Goal: Transaction & Acquisition: Subscribe to service/newsletter

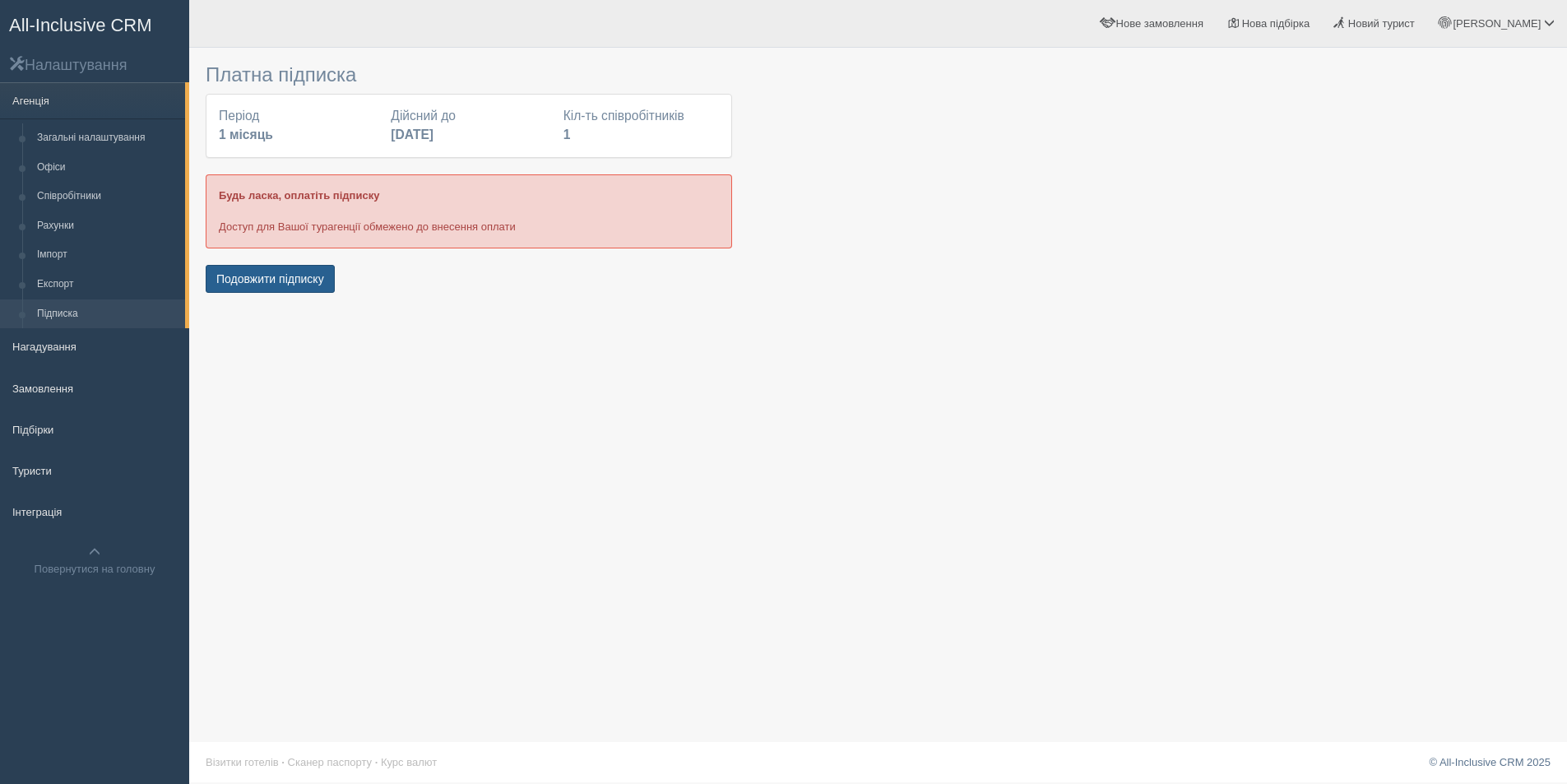
click at [287, 284] on button "Подовжити підписку" at bounding box center [270, 279] width 129 height 28
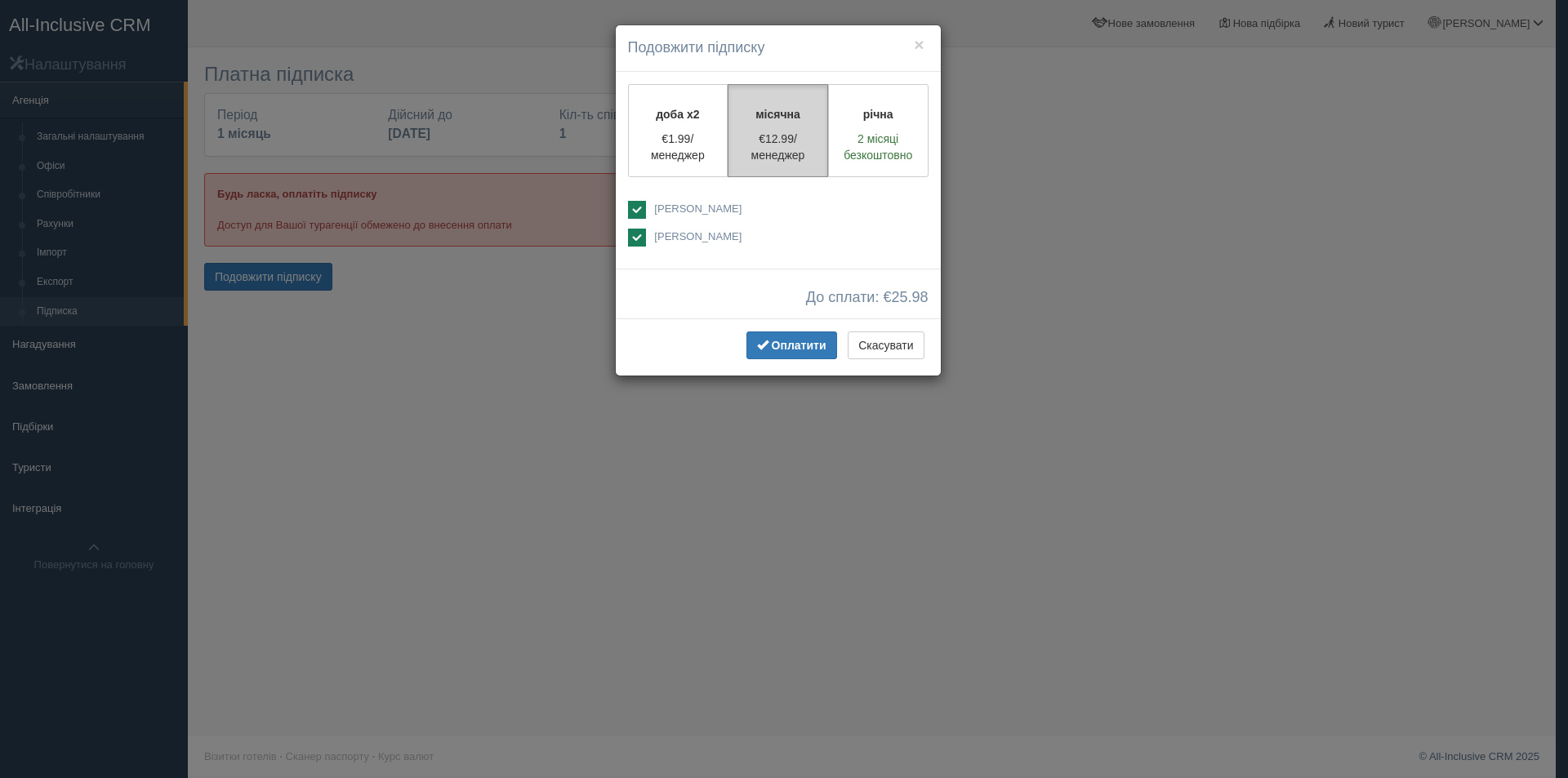
click at [794, 141] on p "€12.99/менеджер" at bounding box center [778, 147] width 79 height 33
click at [676, 236] on span "[PERSON_NAME]" at bounding box center [698, 236] width 88 height 12
checkbox input "true"
click at [636, 214] on ins at bounding box center [636, 210] width 18 height 18
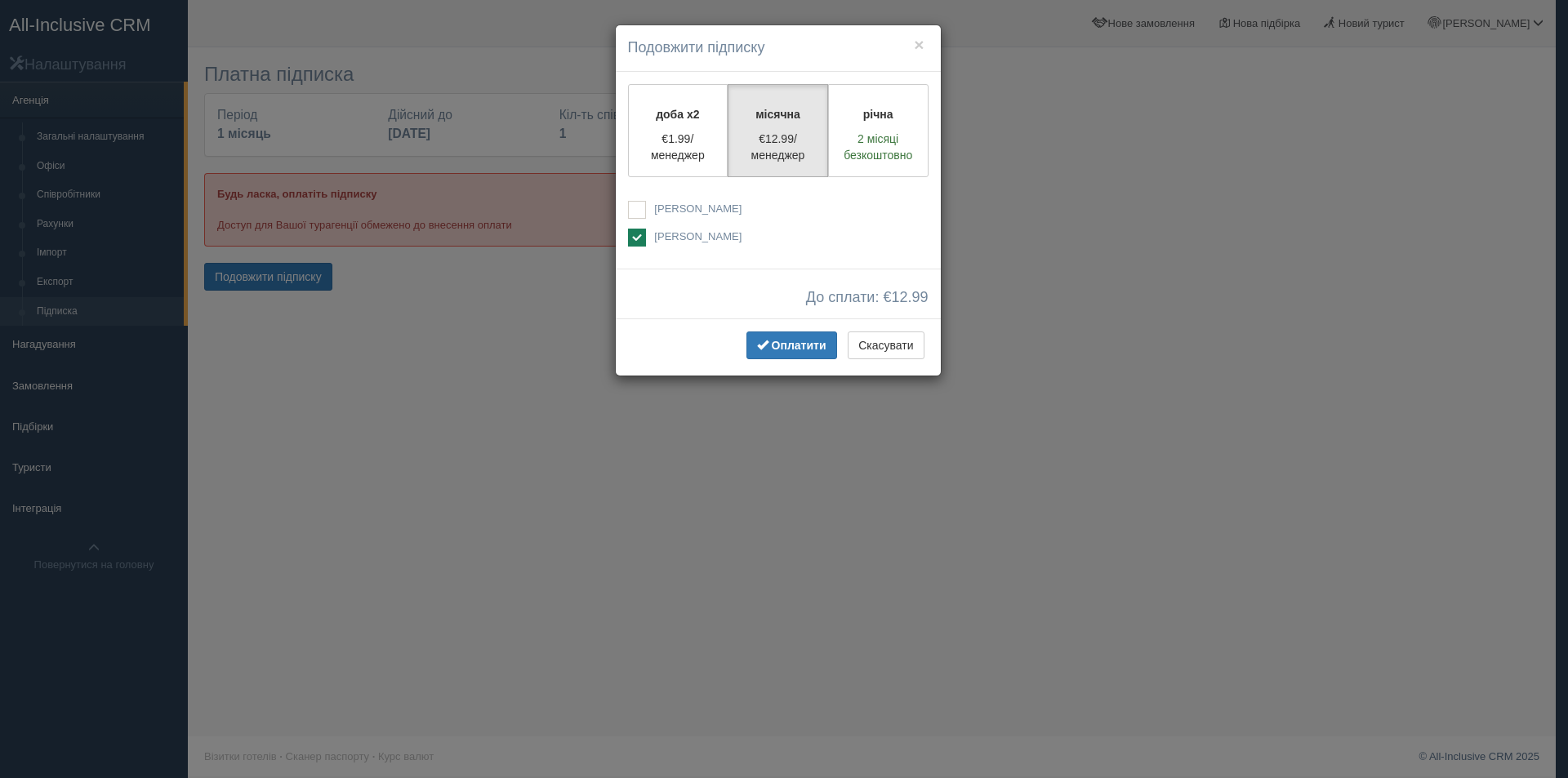
click at [1032, 380] on div "× Подовжити підписку доба x2 €1.99/менеджер місячна €12.99/менеджер річна 2 міс…" at bounding box center [784, 389] width 1568 height 778
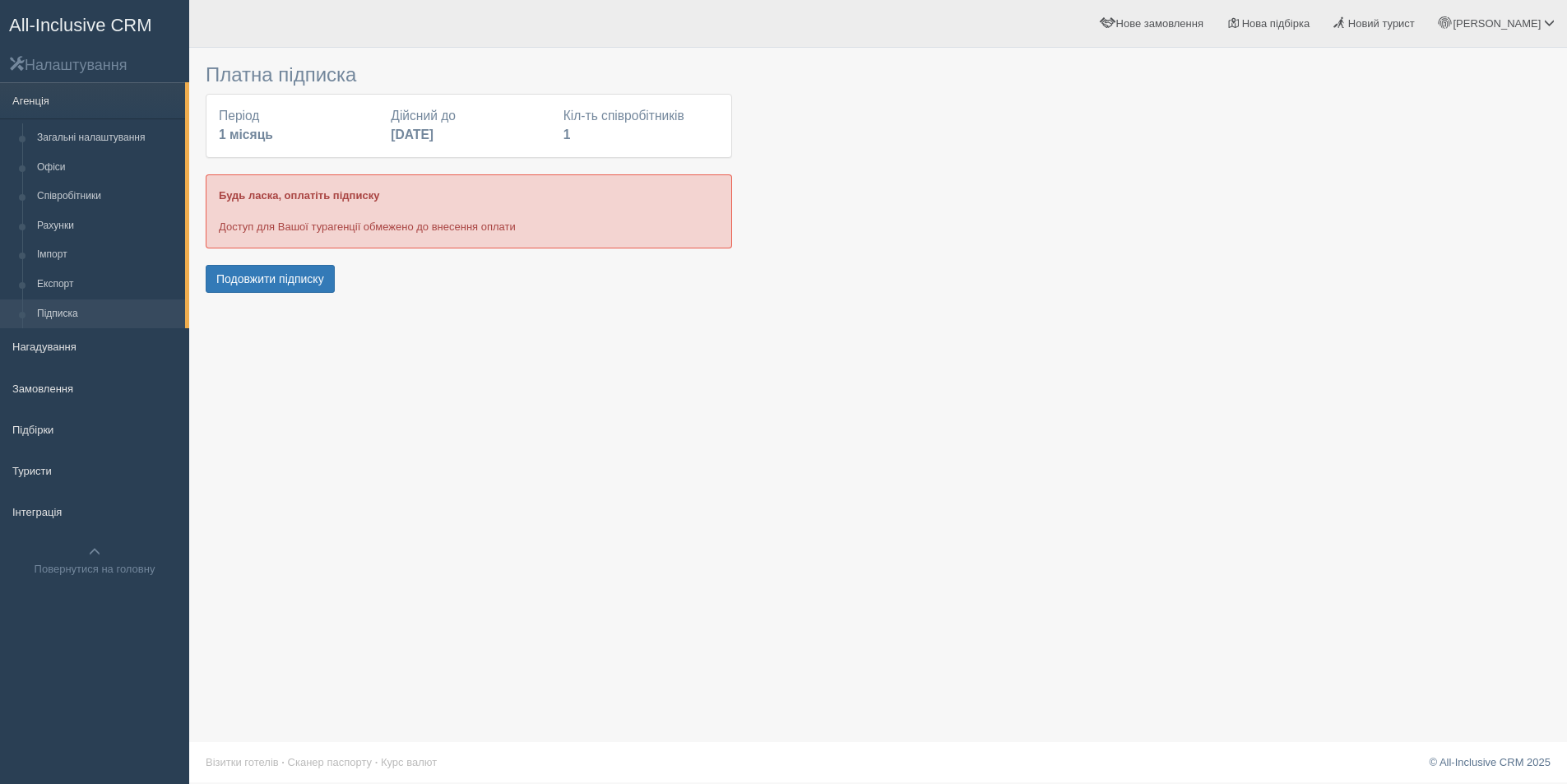
click at [395, 213] on div "Будь ласка, оплатіть підписку Доступ для Вашої турагенції обмежено до внесення …" at bounding box center [469, 211] width 527 height 73
click at [293, 282] on button "Подовжити підписку" at bounding box center [270, 279] width 129 height 28
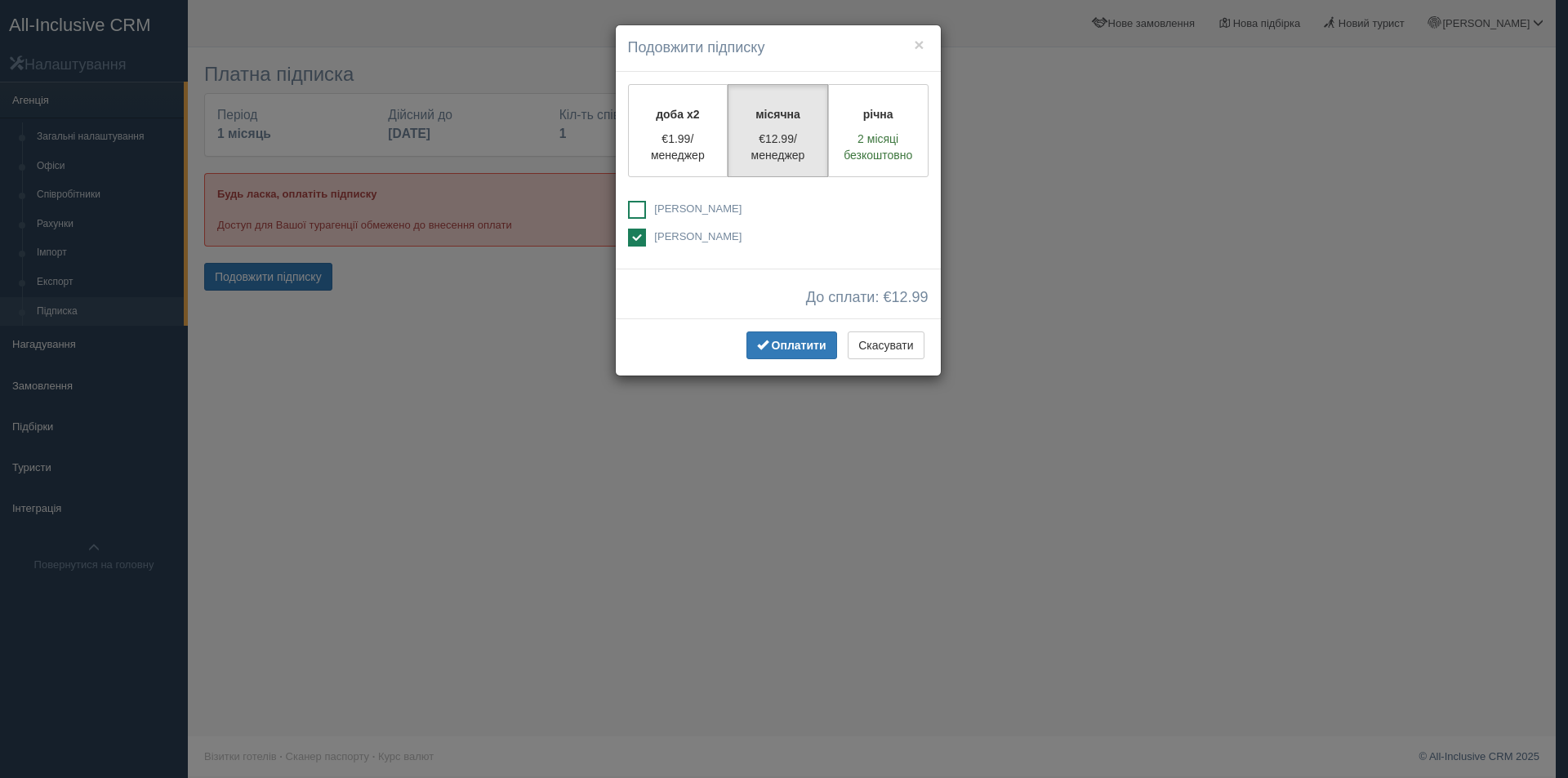
click at [639, 216] on ins at bounding box center [636, 210] width 18 height 18
checkbox input "true"
click at [639, 237] on ins at bounding box center [636, 237] width 18 height 18
click at [631, 239] on ins at bounding box center [636, 237] width 18 height 18
checkbox input "true"
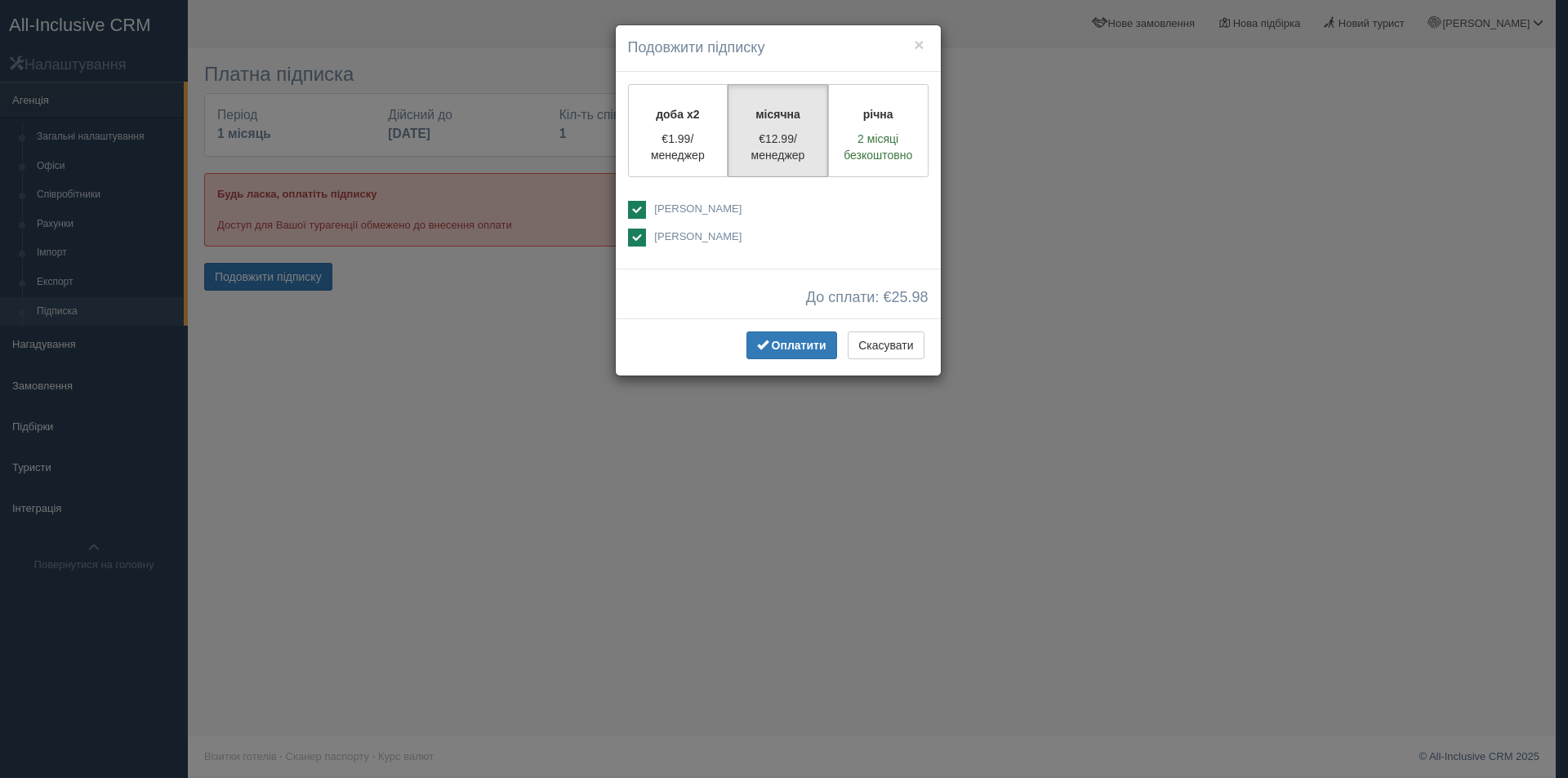
click at [637, 212] on ins at bounding box center [636, 210] width 18 height 18
checkbox input "false"
click at [797, 349] on span "Оплатити" at bounding box center [799, 345] width 55 height 13
